Goal: Share content

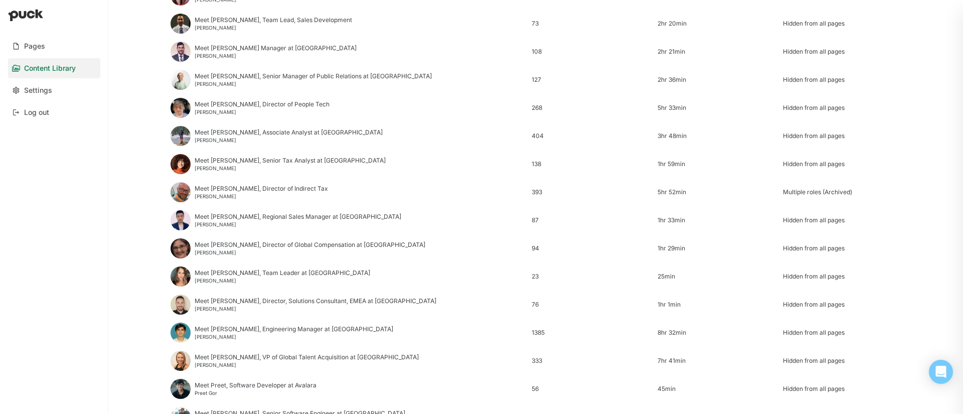
scroll to position [204, 0]
click at [269, 189] on div "Meet [PERSON_NAME], Director of Indirect Tax" at bounding box center [261, 188] width 133 height 7
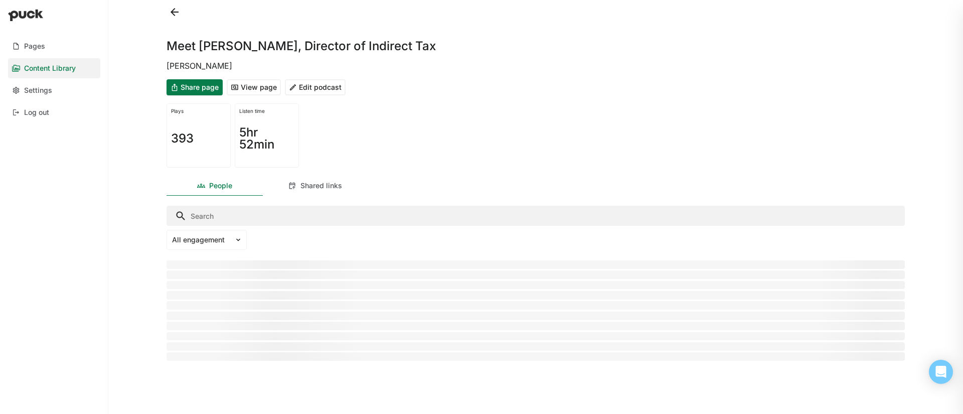
click at [311, 88] on button "Edit podcast" at bounding box center [315, 87] width 61 height 16
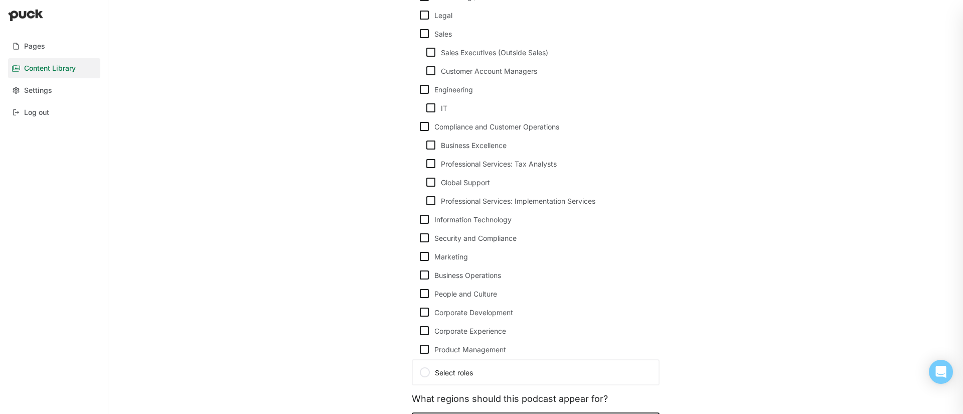
scroll to position [560, 0]
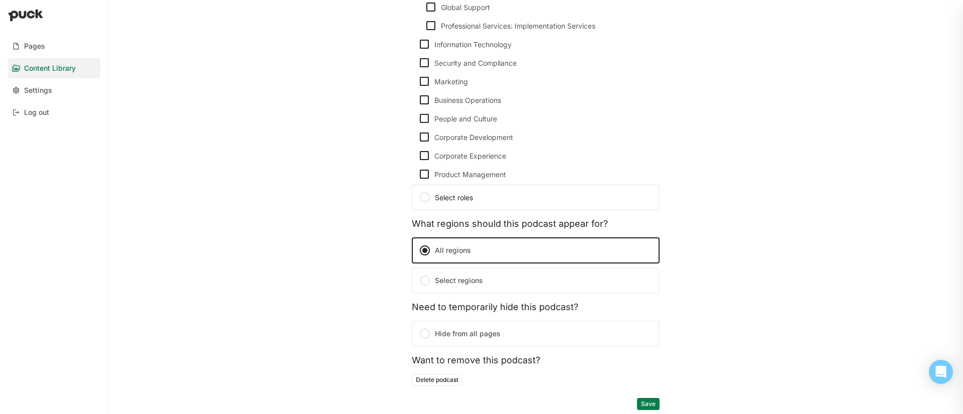
click at [465, 336] on label "Hide from all pages" at bounding box center [536, 334] width 248 height 26
click at [0, 0] on input "Hide from all pages" at bounding box center [0, 0] width 0 height 0
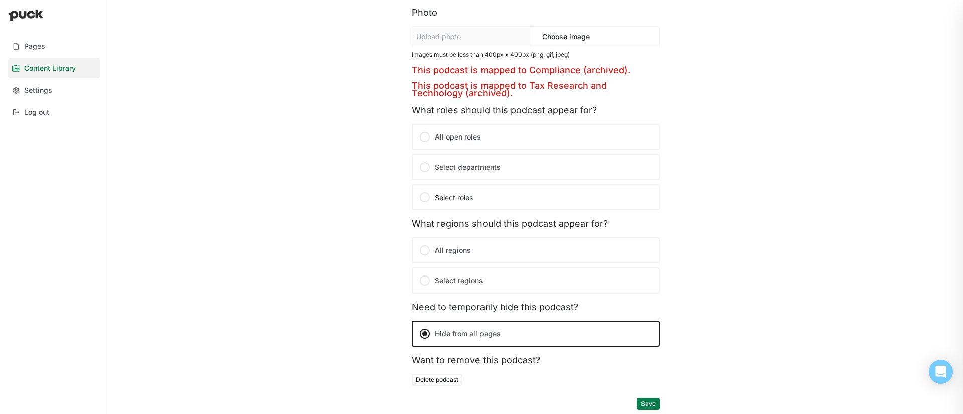
click at [656, 406] on button "Save" at bounding box center [648, 404] width 23 height 12
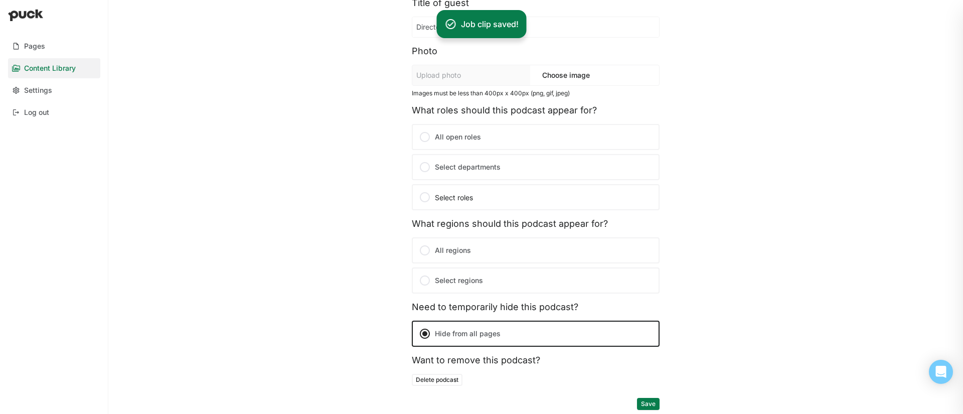
scroll to position [0, 0]
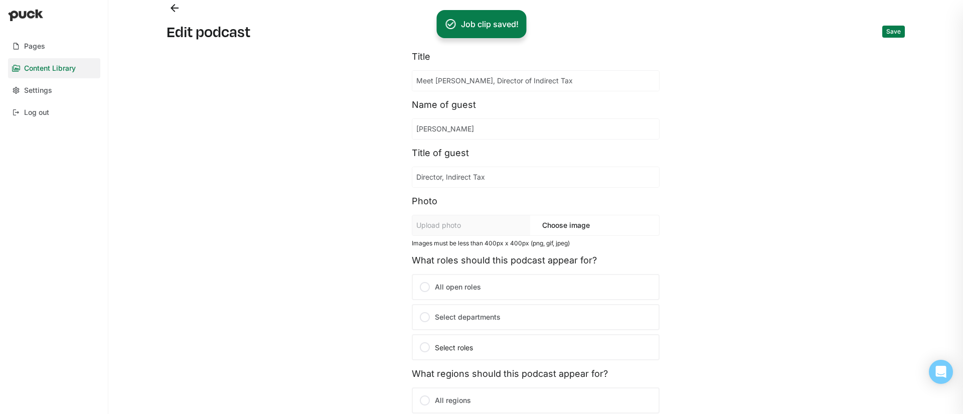
click at [168, 10] on button "Back" at bounding box center [175, 8] width 16 height 16
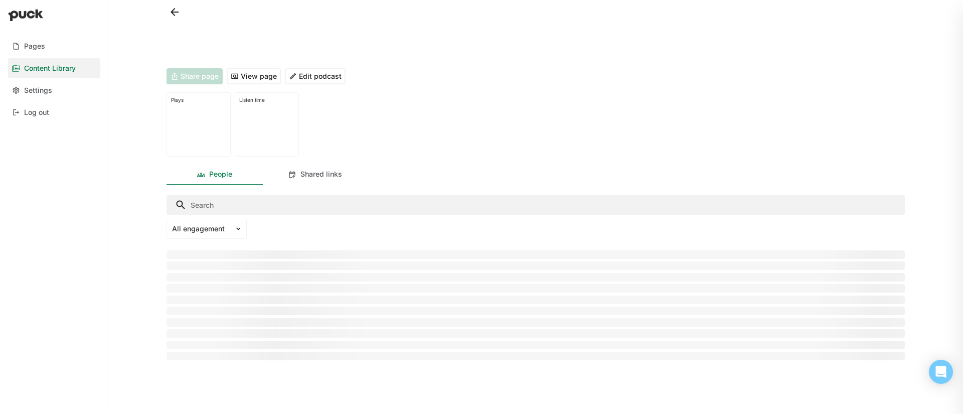
click at [177, 14] on button at bounding box center [175, 12] width 16 height 16
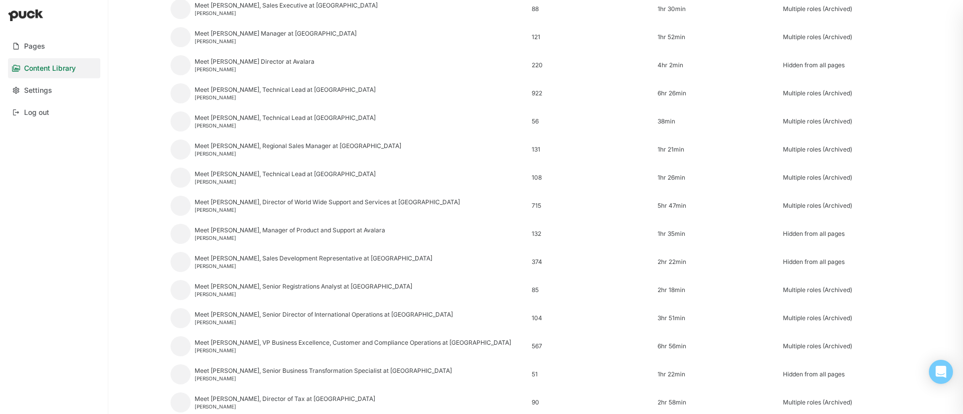
scroll to position [1185, 0]
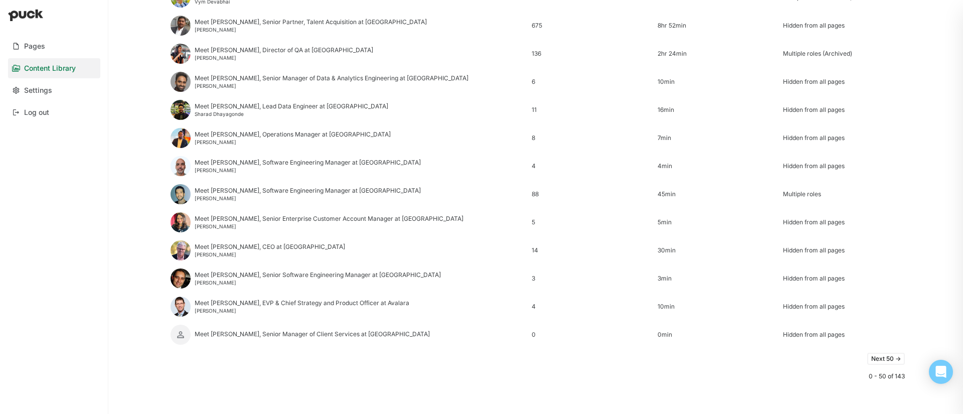
click at [882, 354] on button "Next 50 ->" at bounding box center [887, 359] width 38 height 12
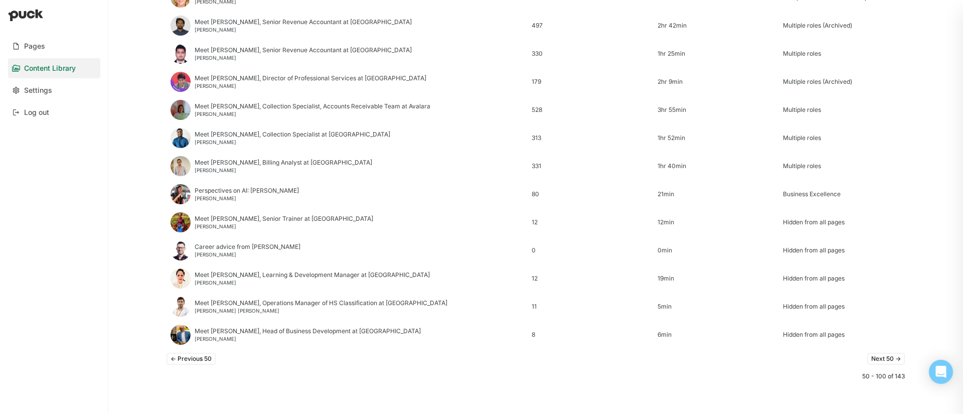
click at [890, 361] on button "Next 50 ->" at bounding box center [887, 359] width 38 height 12
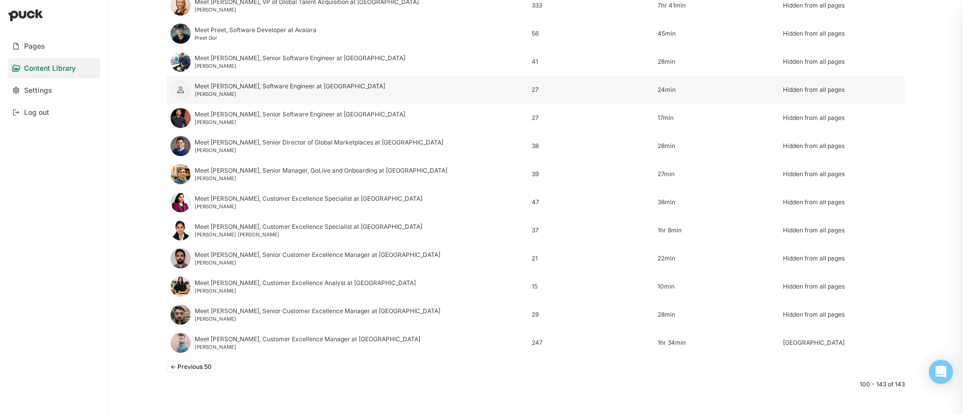
scroll to position [560, 0]
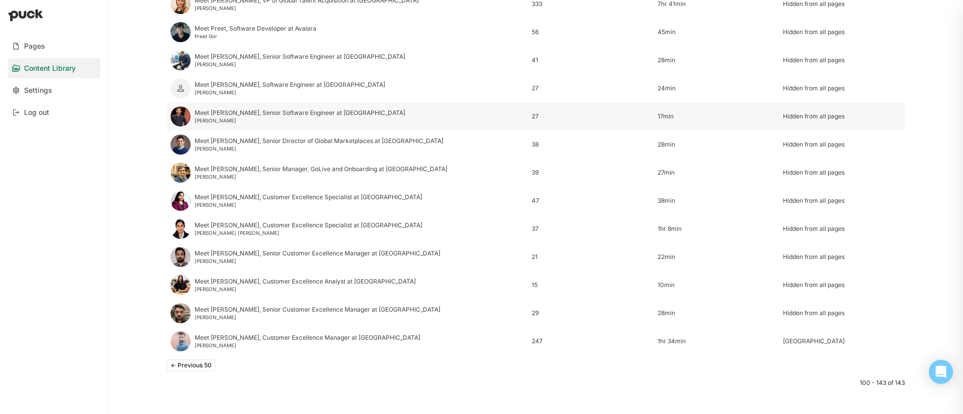
click at [247, 116] on div "Meet [PERSON_NAME], Senior Software Engineer at Avalara [PERSON_NAME]" at bounding box center [300, 116] width 211 height 14
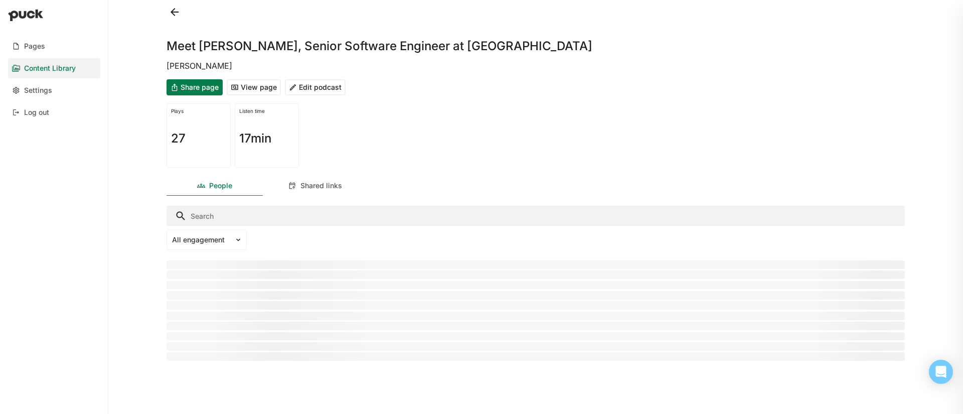
click at [311, 94] on button "Edit podcast" at bounding box center [315, 87] width 61 height 16
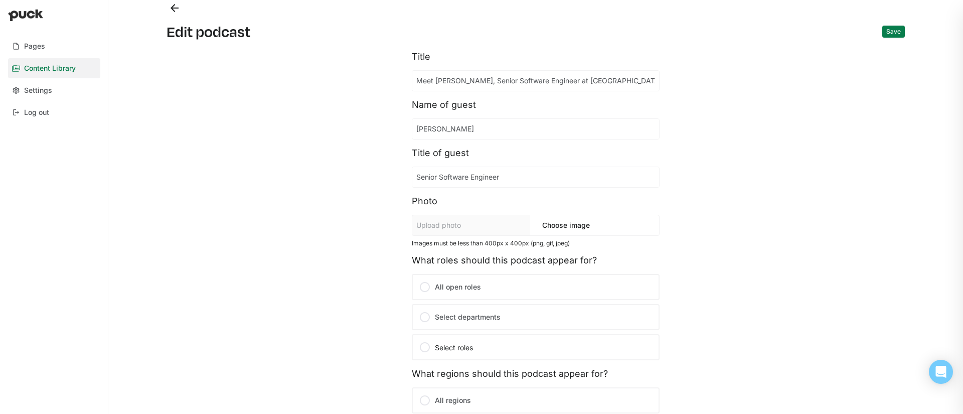
click at [171, 14] on button "Back" at bounding box center [175, 8] width 16 height 16
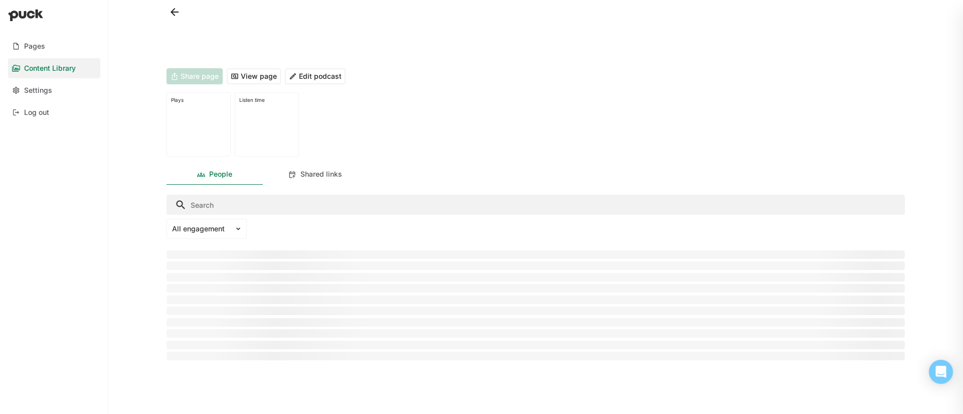
click at [171, 14] on button at bounding box center [175, 12] width 16 height 16
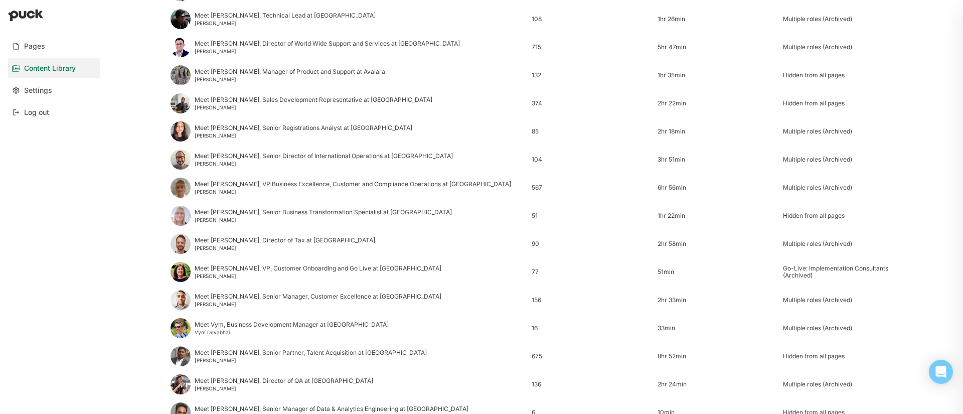
scroll to position [1185, 0]
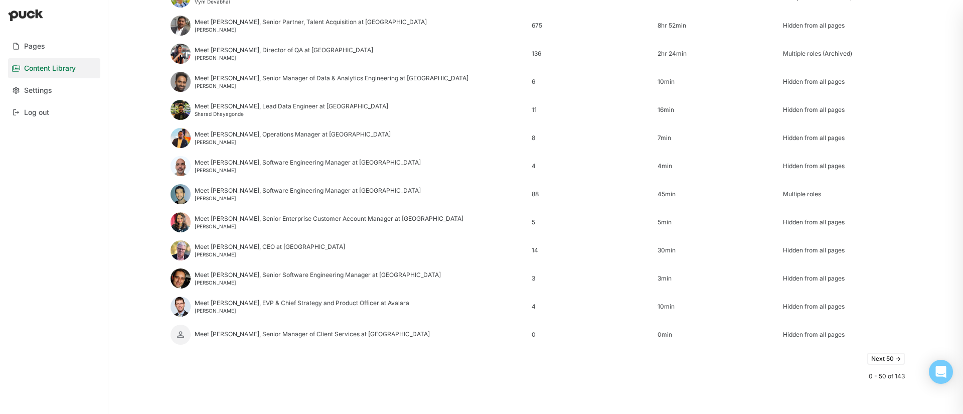
click at [880, 358] on button "Next 50 ->" at bounding box center [887, 359] width 38 height 12
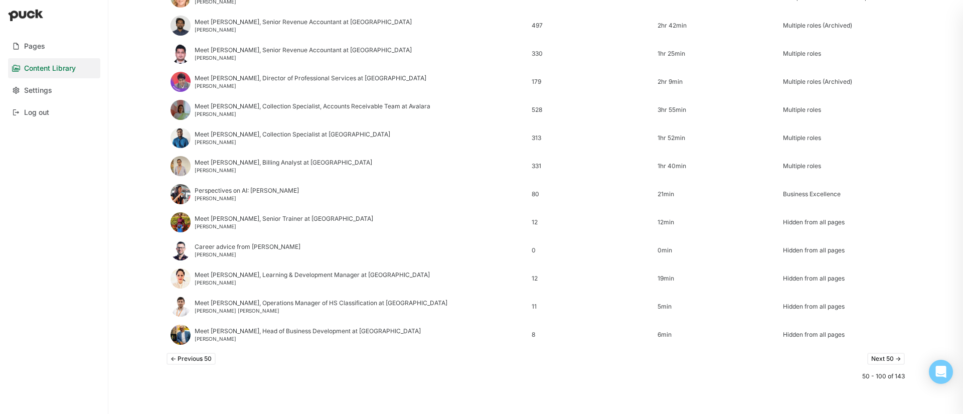
click at [880, 358] on button "Next 50 ->" at bounding box center [887, 359] width 38 height 12
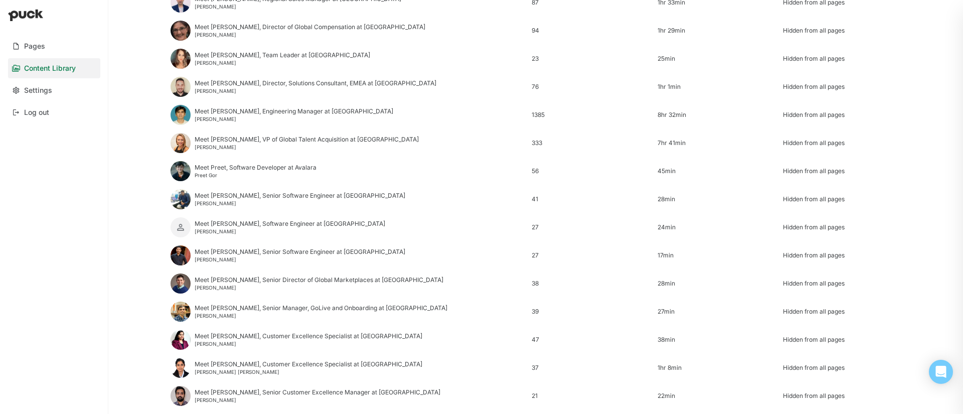
scroll to position [424, 0]
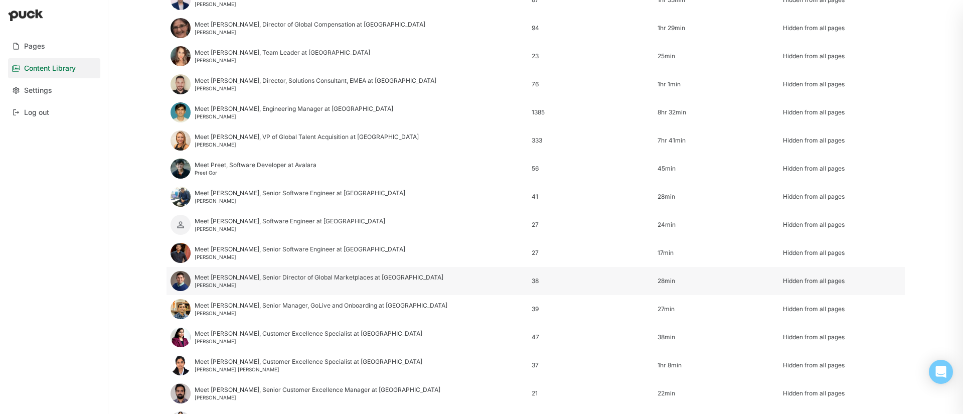
click at [223, 284] on div "[PERSON_NAME]" at bounding box center [319, 285] width 249 height 6
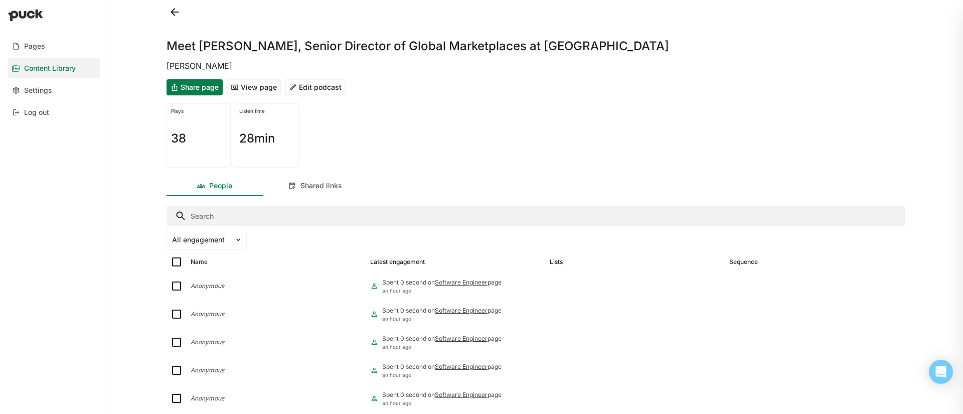
click at [176, 14] on button at bounding box center [175, 12] width 16 height 16
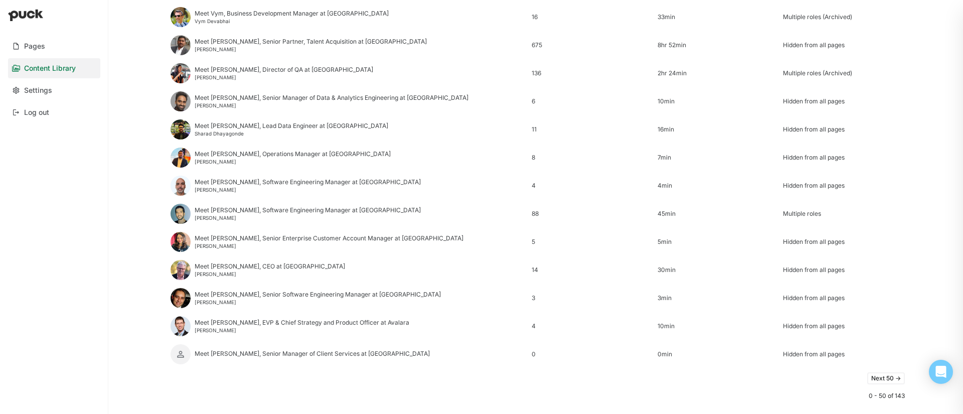
scroll to position [1185, 0]
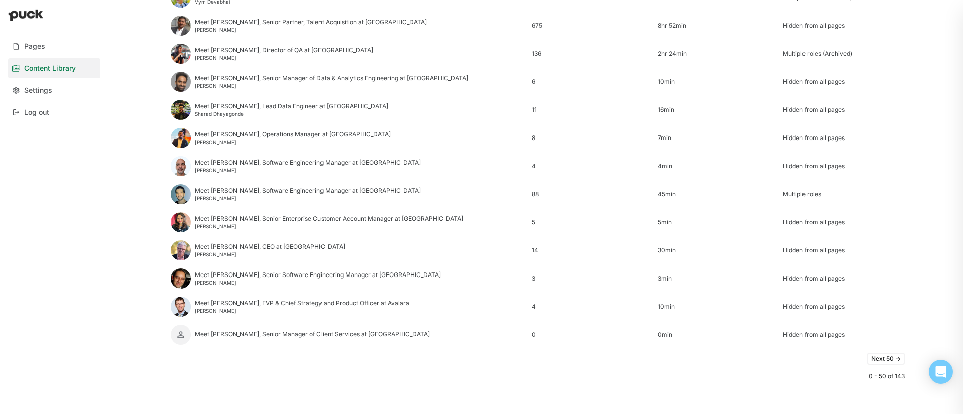
click at [881, 357] on button "Next 50 ->" at bounding box center [887, 359] width 38 height 12
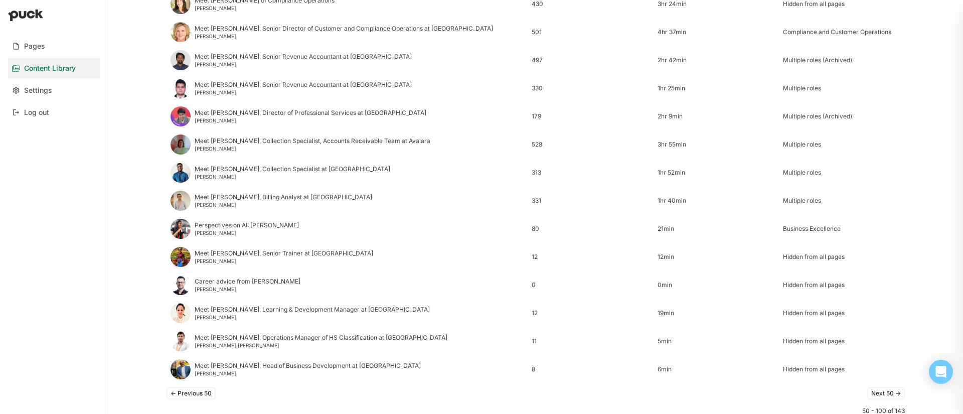
scroll to position [1164, 0]
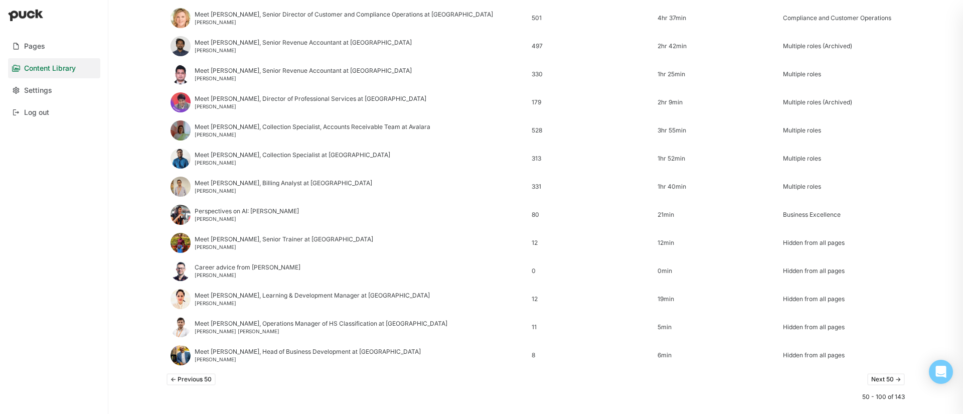
click at [893, 385] on div "<- Previous 50 Next 50 ->" at bounding box center [536, 379] width 739 height 20
click at [888, 379] on button "Next 50 ->" at bounding box center [887, 379] width 38 height 12
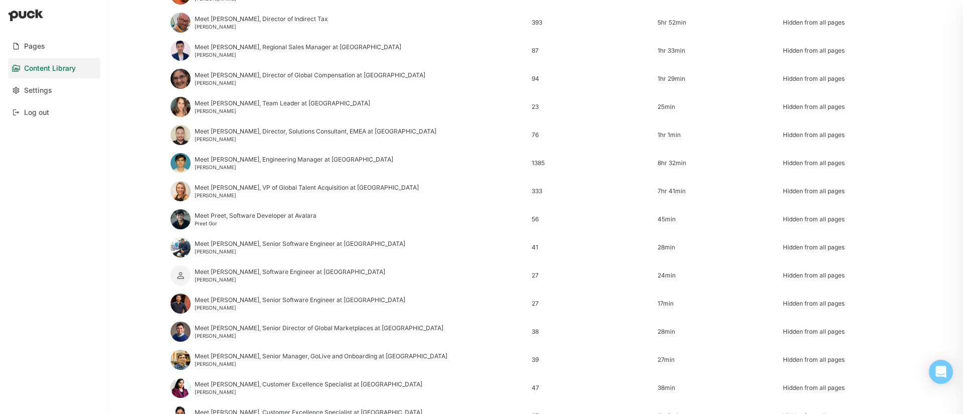
scroll to position [567, 0]
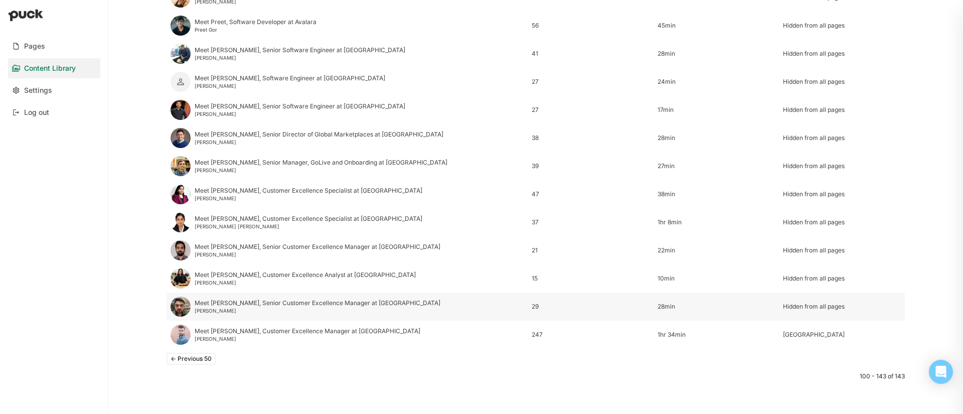
click at [241, 304] on div "Meet [PERSON_NAME], Senior Customer Excellence Manager at [GEOGRAPHIC_DATA]" at bounding box center [318, 303] width 246 height 7
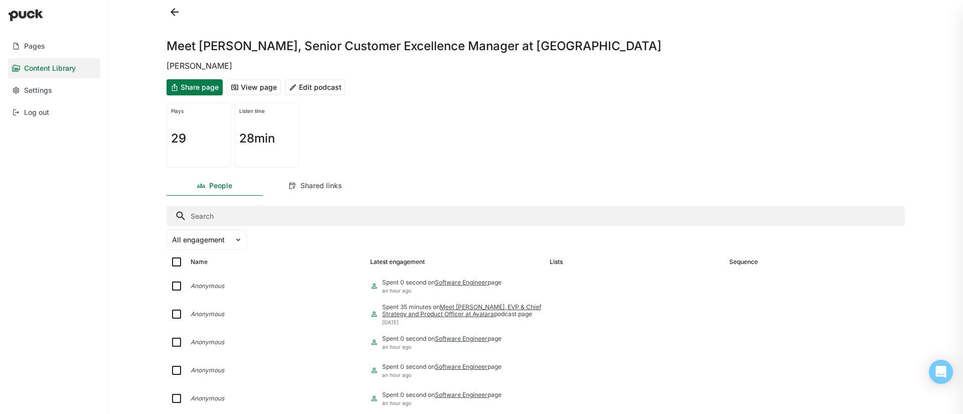
click at [171, 16] on button at bounding box center [175, 12] width 16 height 16
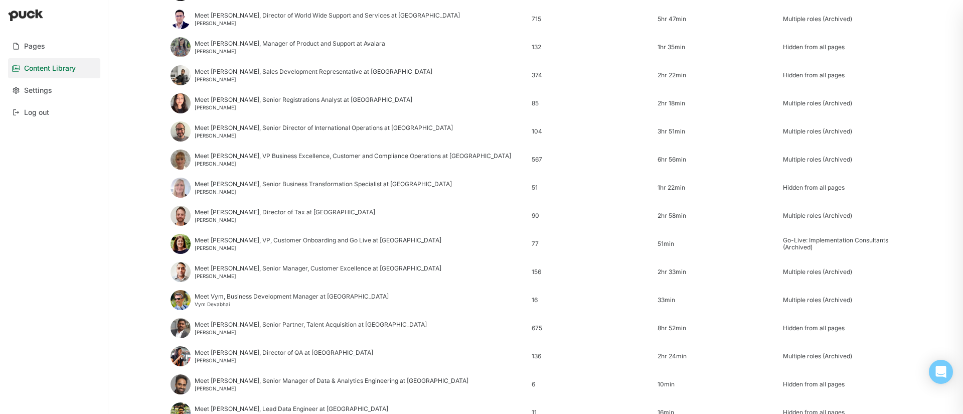
scroll to position [1185, 0]
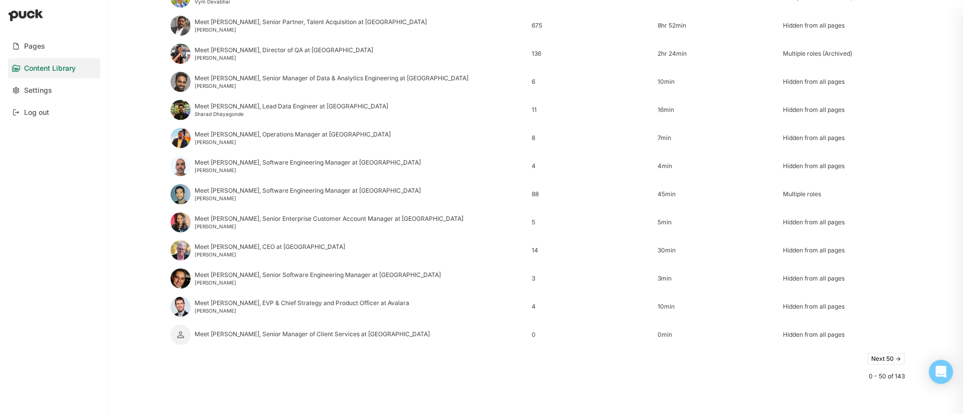
click at [891, 357] on button "Next 50 ->" at bounding box center [887, 359] width 38 height 12
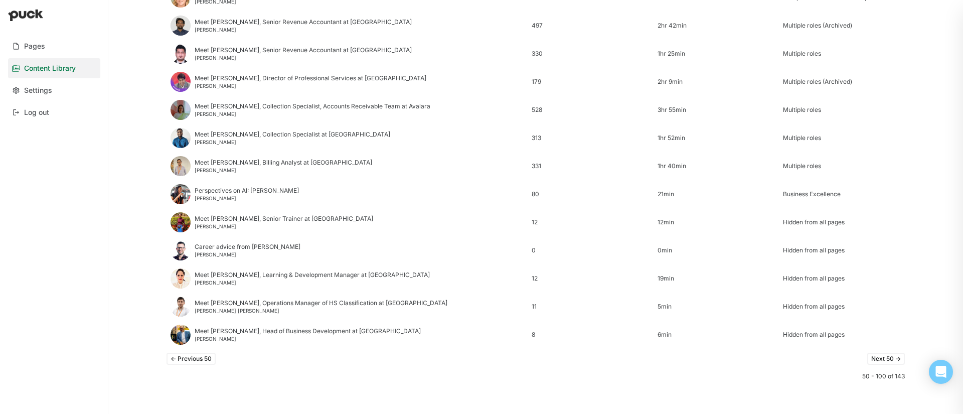
click at [888, 358] on button "Next 50 ->" at bounding box center [887, 359] width 38 height 12
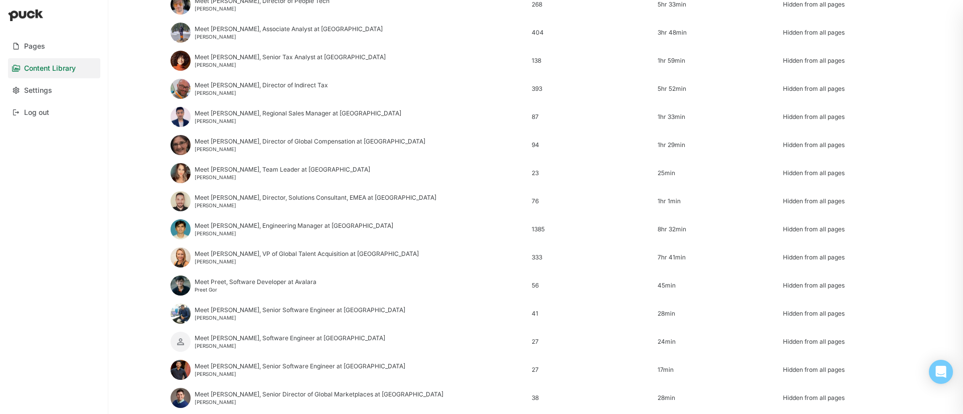
scroll to position [567, 0]
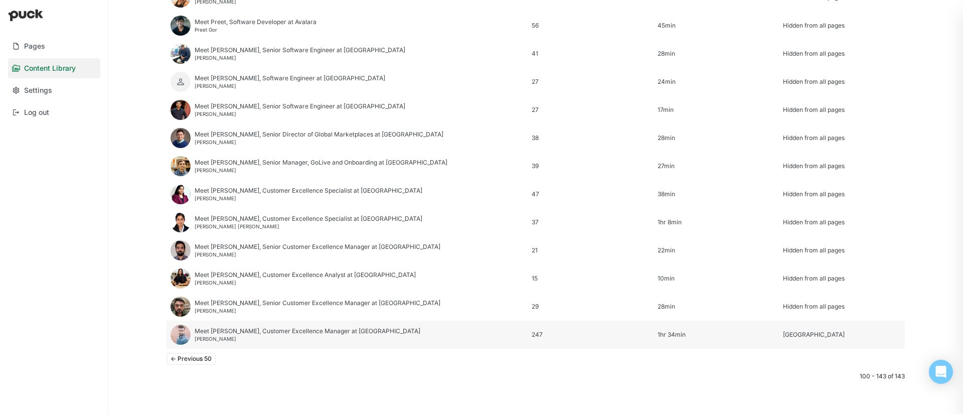
click at [230, 331] on div "Meet [PERSON_NAME], Customer Excellence Manager at [GEOGRAPHIC_DATA]" at bounding box center [308, 331] width 226 height 7
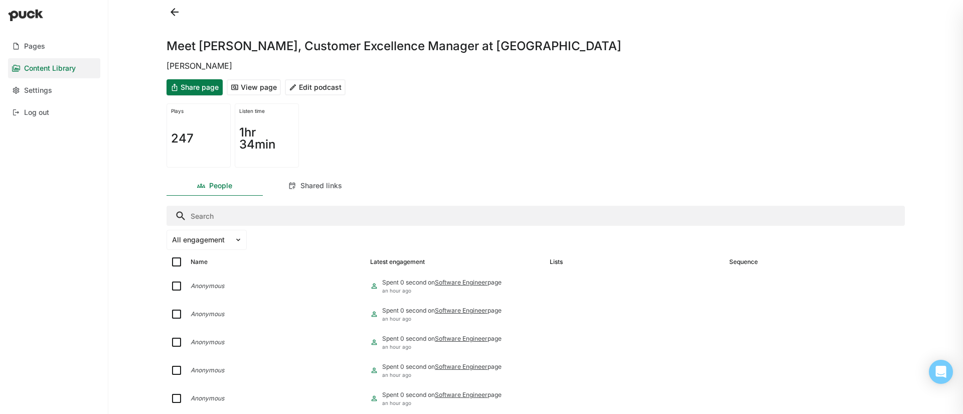
click at [217, 90] on button "Share page" at bounding box center [195, 87] width 56 height 16
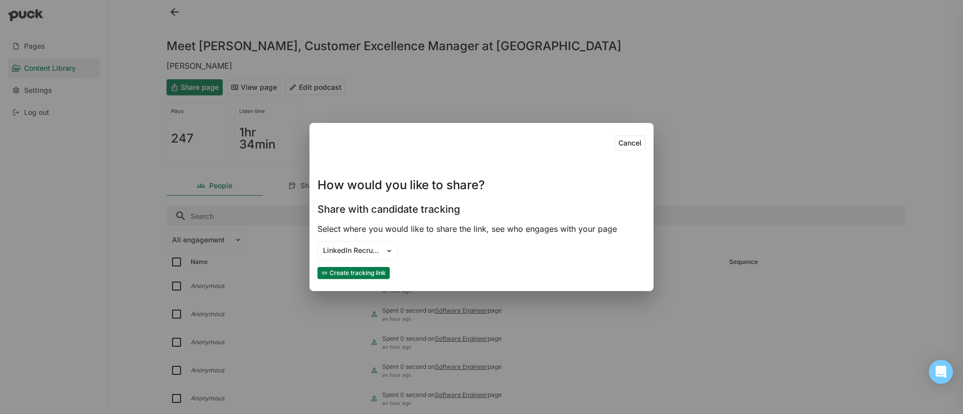
click at [361, 273] on button "Create tracking link" at bounding box center [354, 273] width 72 height 12
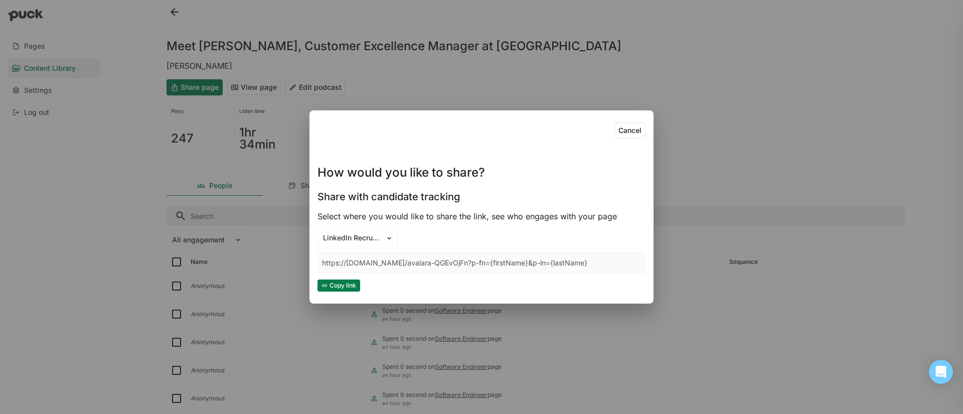
click at [348, 287] on button "Copy link" at bounding box center [339, 286] width 43 height 12
click at [340, 283] on button "Copy link" at bounding box center [339, 286] width 43 height 12
